Goal: Find contact information: Find contact information

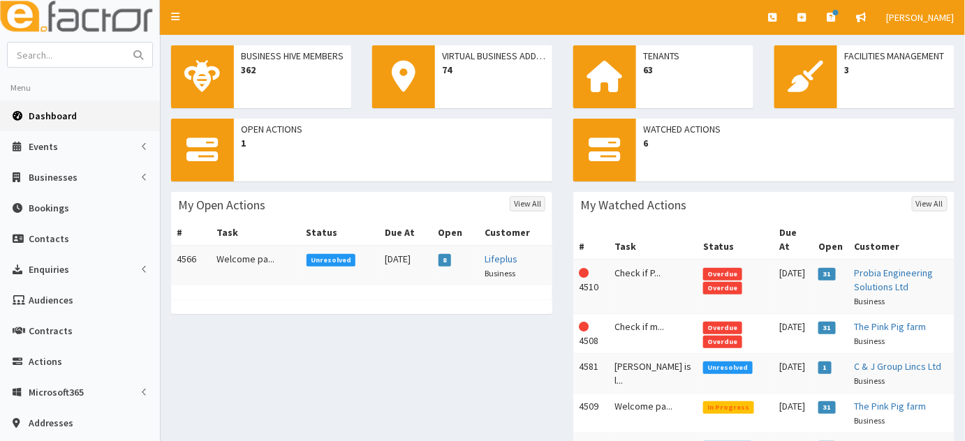
click at [634, 72] on span at bounding box center [604, 76] width 63 height 63
click at [59, 110] on span "Dashboard" at bounding box center [53, 116] width 48 height 13
click at [74, 59] on input "text" at bounding box center [66, 55] width 117 height 24
type input "Jennifer"
click at [124, 43] on button "submit" at bounding box center [138, 55] width 28 height 24
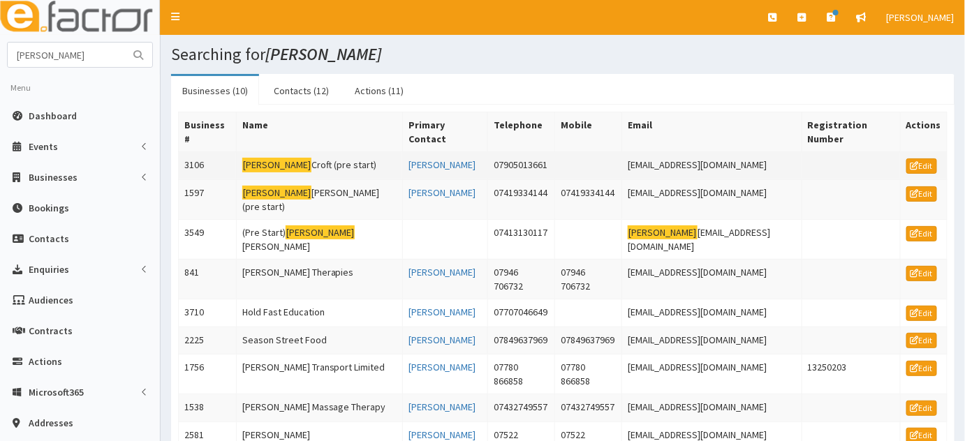
click at [319, 152] on td "Jennifer Croft (pre start)" at bounding box center [319, 166] width 166 height 28
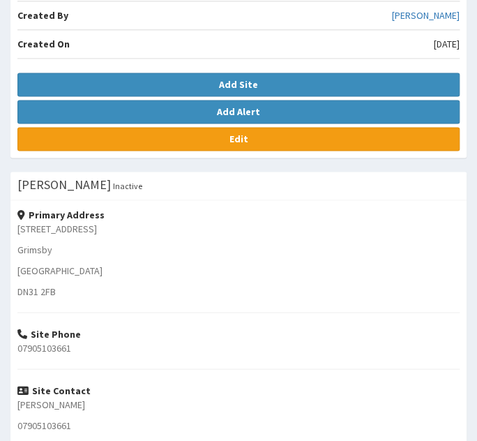
scroll to position [536, 0]
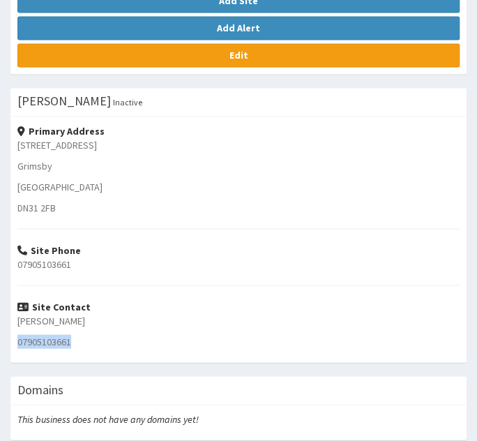
drag, startPoint x: 75, startPoint y: 341, endPoint x: 13, endPoint y: 338, distance: 62.2
click at [13, 338] on div "Primary Address [STREET_ADDRESS] [STREET_ADDRESS] Site Phone 07905103661 Site C…" at bounding box center [238, 240] width 456 height 246
copy p "07905103661"
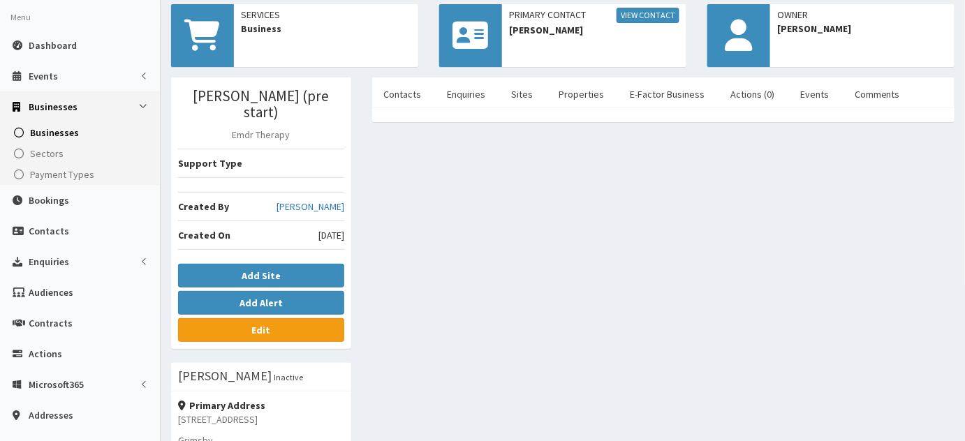
scroll to position [73, 0]
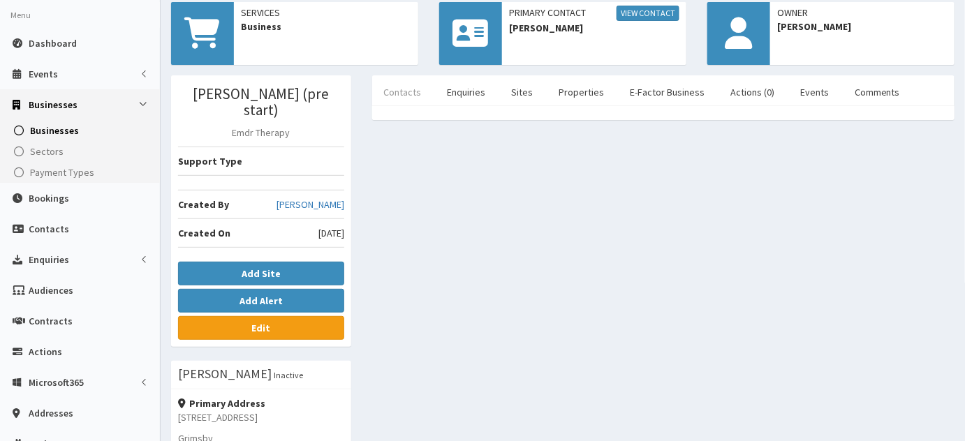
click at [392, 103] on link "Contacts" at bounding box center [402, 91] width 60 height 29
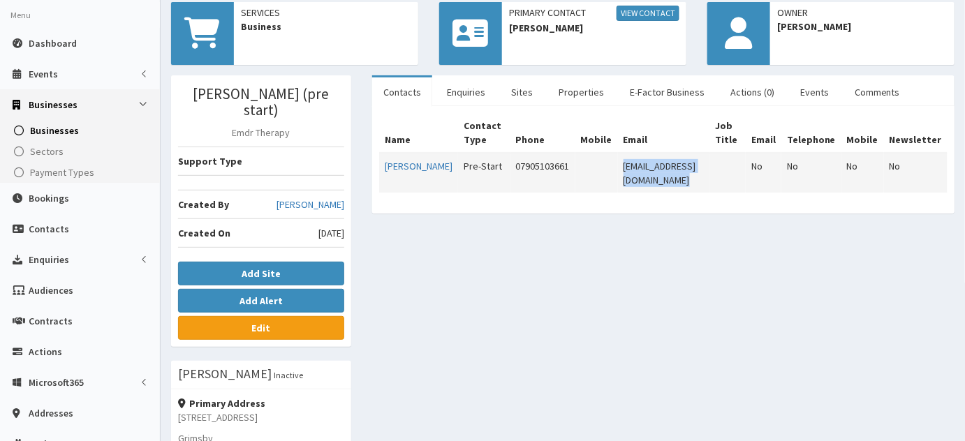
drag, startPoint x: 717, startPoint y: 170, endPoint x: 582, endPoint y: 175, distance: 134.8
click at [582, 175] on tr "Jennie Croft Pre-Start 07905103661 jenniecroft@hotmail.com No No No No" at bounding box center [663, 173] width 568 height 40
copy tr "jenniecroft@hotmail.com"
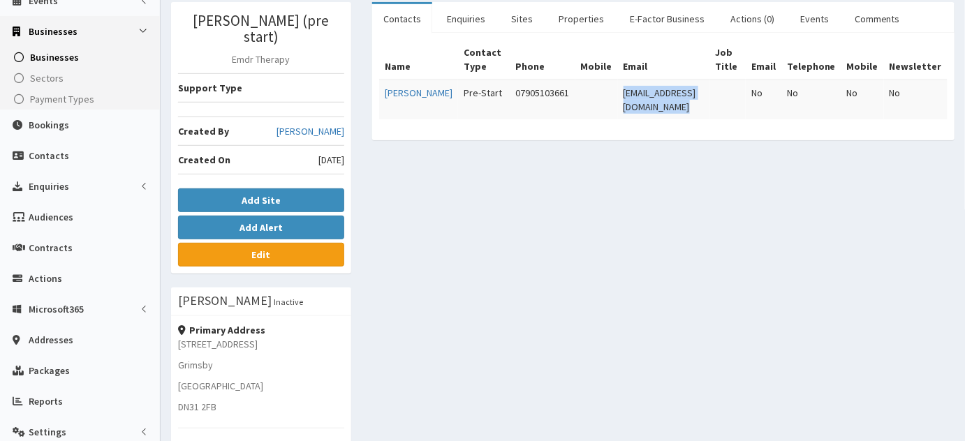
scroll to position [154, 0]
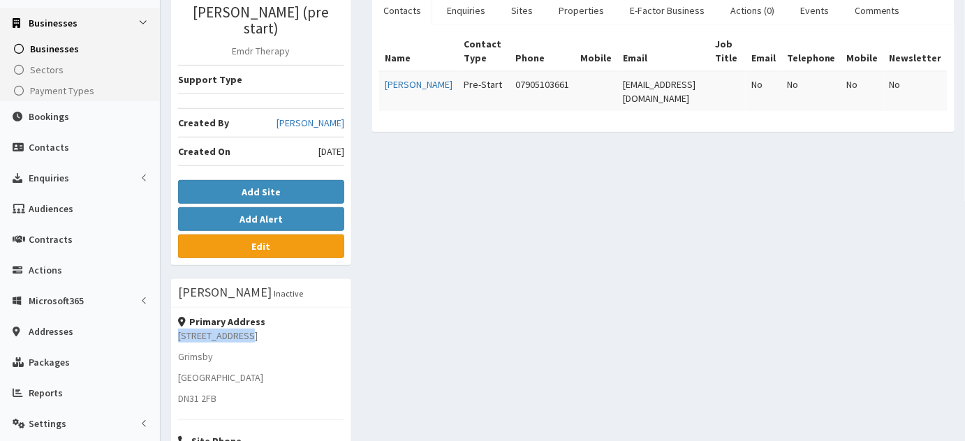
drag, startPoint x: 247, startPoint y: 313, endPoint x: 172, endPoint y: 319, distance: 74.9
click at [172, 319] on div "Primary Address 55 Sidings Road Grimsby North East Linconshire DN31 2FB Site Ph…" at bounding box center [261, 431] width 180 height 246
copy p "55 Sidings Road"
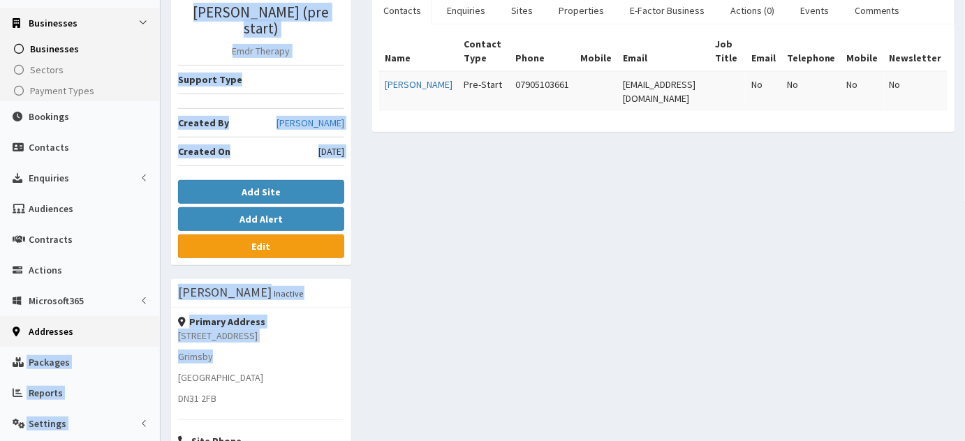
drag, startPoint x: 221, startPoint y: 342, endPoint x: 158, endPoint y: 343, distance: 63.5
click at [158, 343] on div "E Toggle navigation Quick Create Create Business Create Booking Create Contact" at bounding box center [482, 275] width 965 height 859
click at [207, 350] on p "Grimsby" at bounding box center [261, 357] width 166 height 14
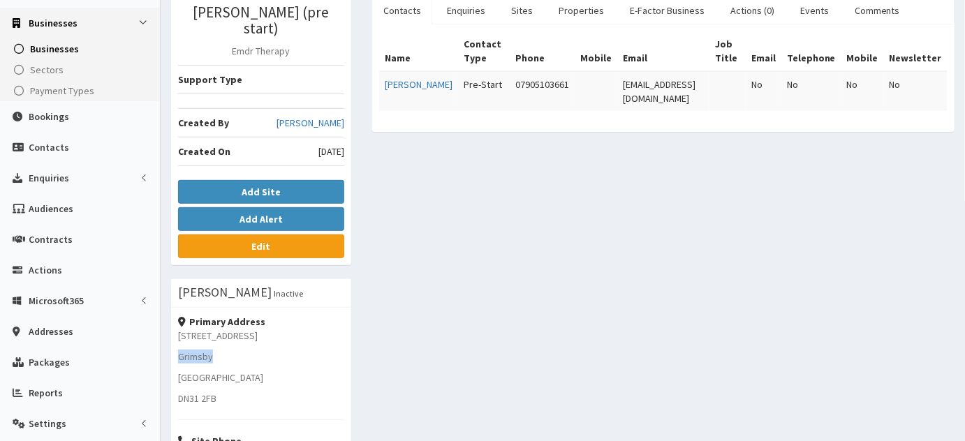
drag, startPoint x: 230, startPoint y: 329, endPoint x: 176, endPoint y: 332, distance: 54.6
click at [176, 332] on div "Primary Address 55 Sidings Road Grimsby North East Linconshire DN31 2FB Site Ph…" at bounding box center [261, 431] width 180 height 246
copy p "Grimsby"
drag, startPoint x: 221, startPoint y: 381, endPoint x: 177, endPoint y: 380, distance: 44.7
click at [177, 380] on div "Primary Address 55 Sidings Road Grimsby North East Linconshire DN31 2FB Site Ph…" at bounding box center [261, 431] width 180 height 246
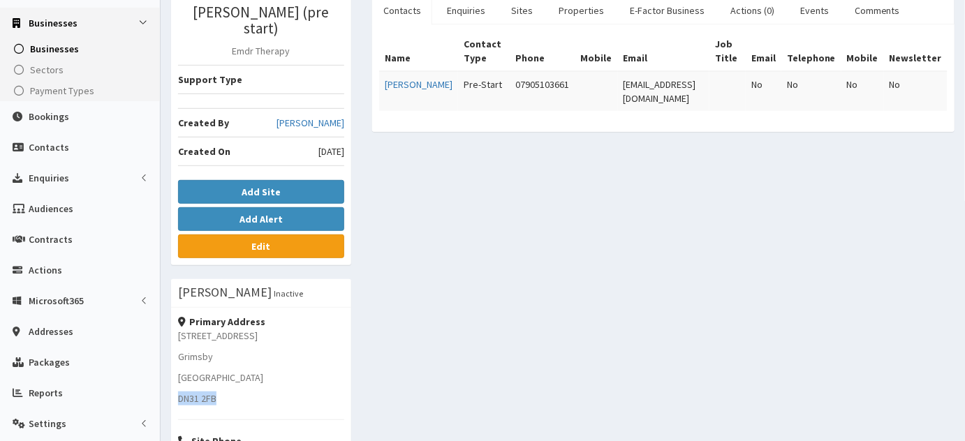
copy p "DN31 2FB"
